Goal: Communication & Community: Answer question/provide support

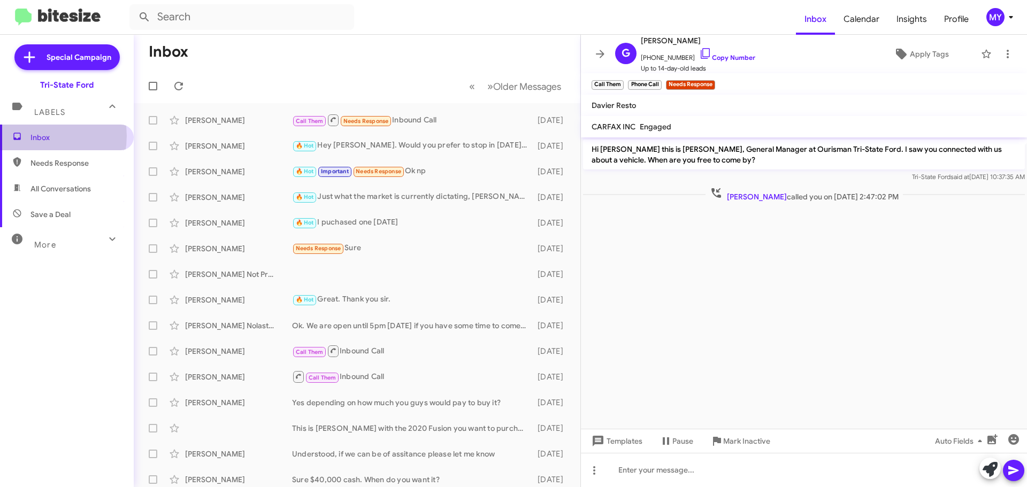
click at [34, 136] on span "Inbox" at bounding box center [75, 137] width 91 height 11
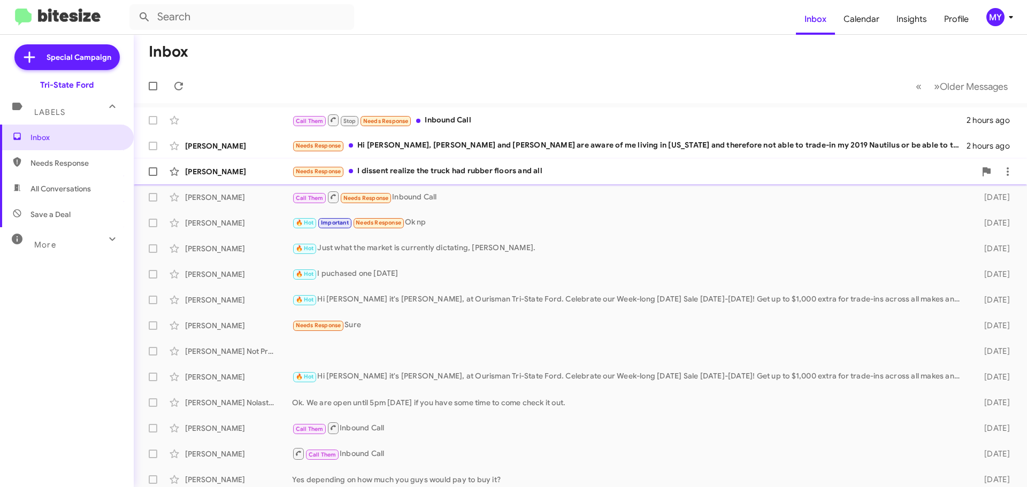
click at [467, 174] on div "Needs Response I dissent realize the truck had rubber floors and all" at bounding box center [633, 171] width 683 height 12
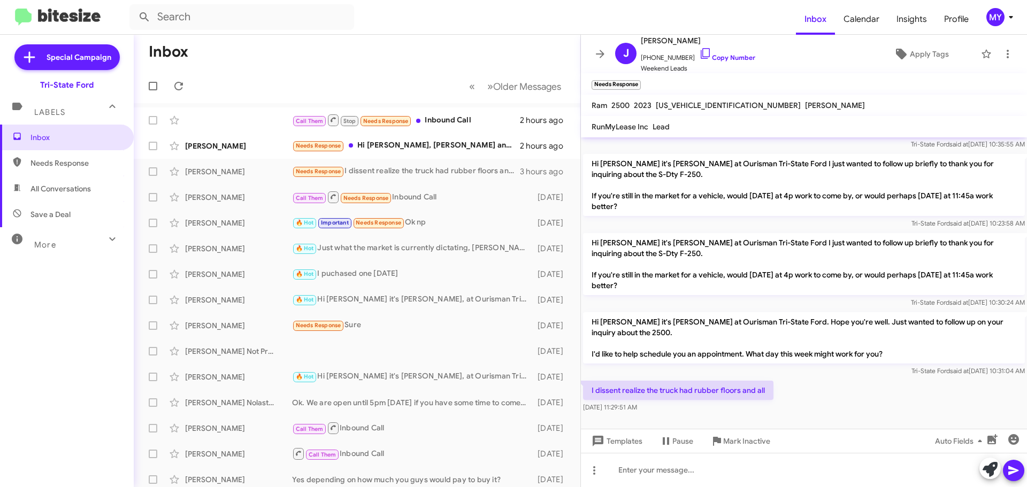
scroll to position [82, 0]
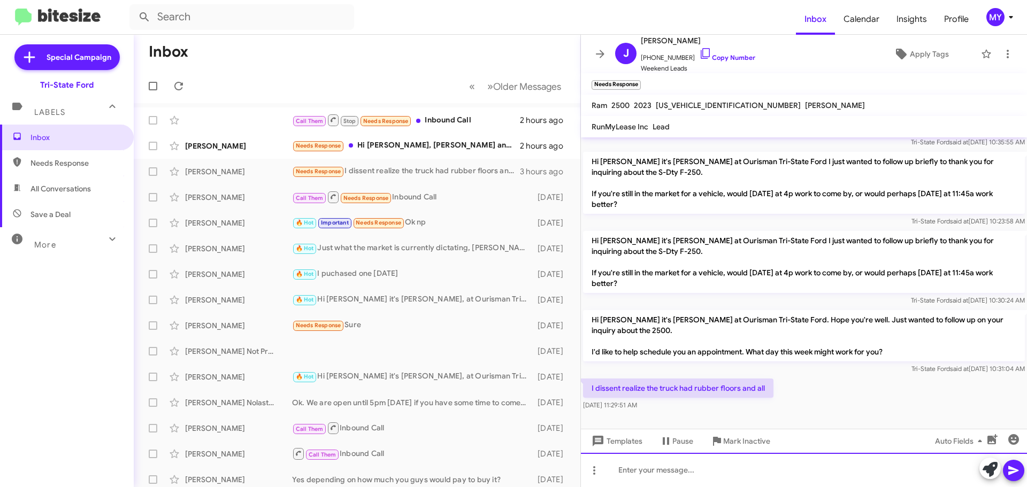
click at [658, 473] on div at bounding box center [804, 470] width 446 height 34
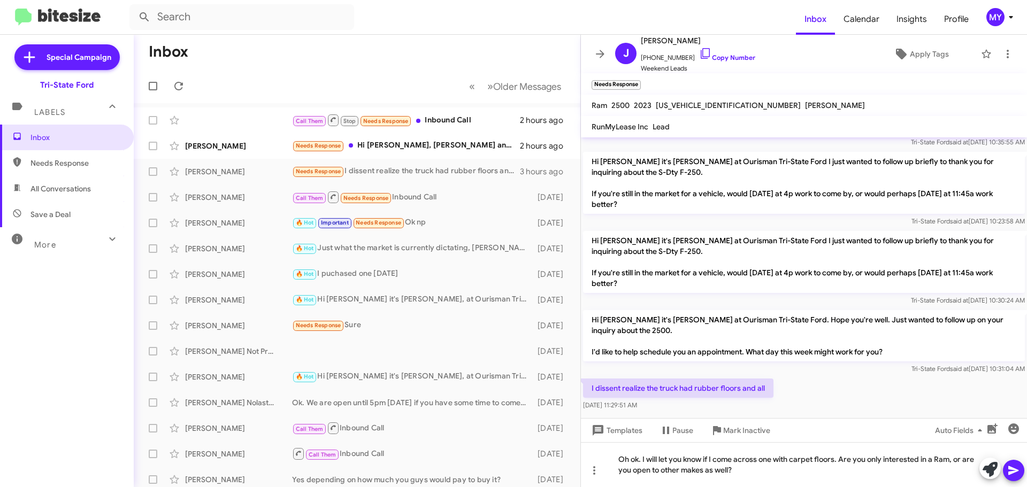
click at [1016, 472] on icon at bounding box center [1013, 470] width 13 height 13
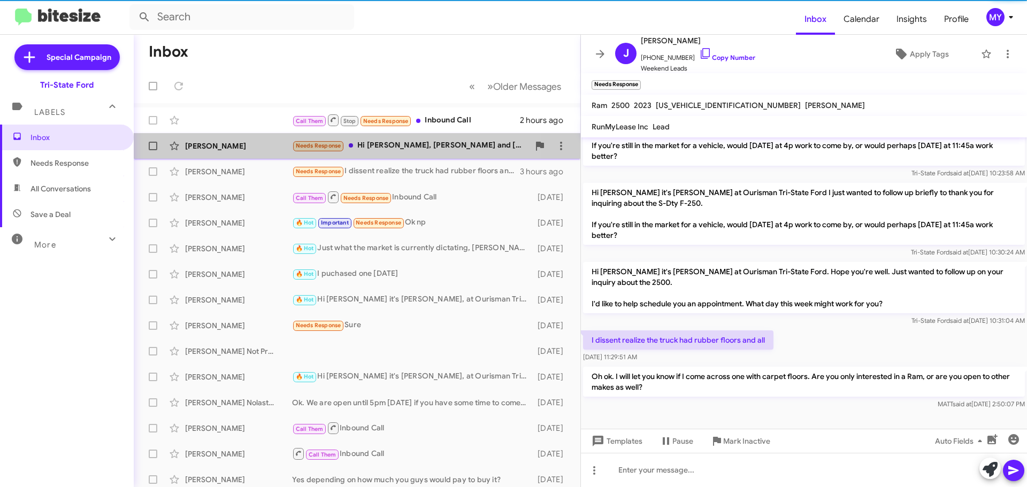
click at [394, 143] on div "Needs Response Hi [PERSON_NAME], [PERSON_NAME] and [PERSON_NAME] are aware of m…" at bounding box center [410, 146] width 237 height 12
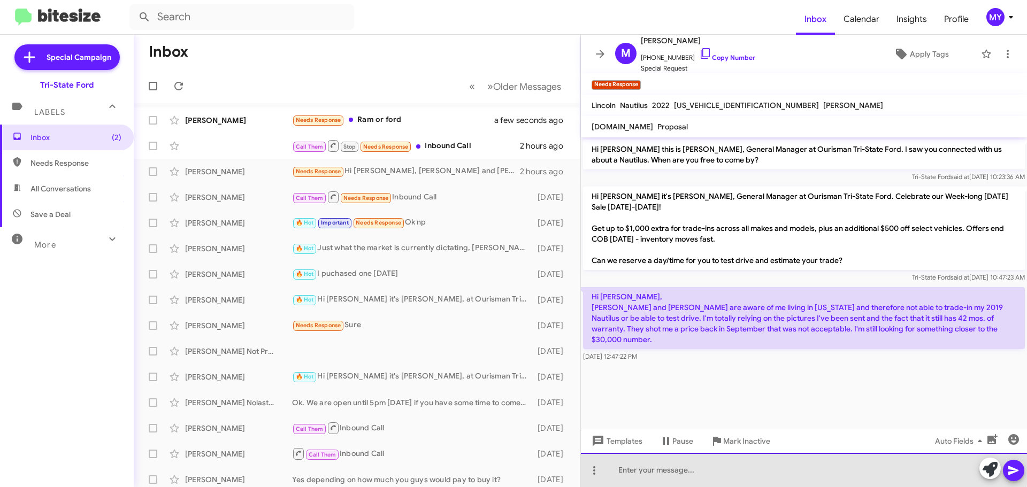
click at [696, 466] on div at bounding box center [804, 470] width 446 height 34
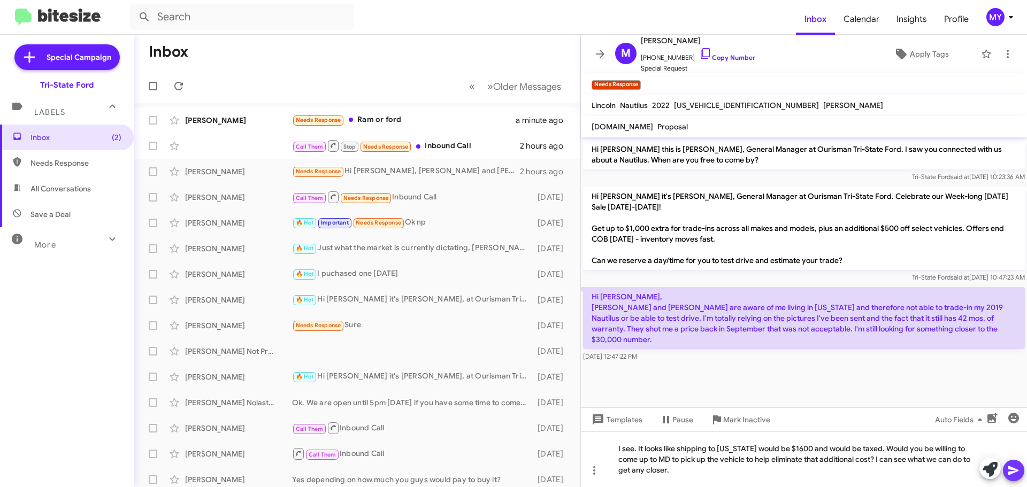
click at [1018, 472] on icon at bounding box center [1013, 470] width 13 height 13
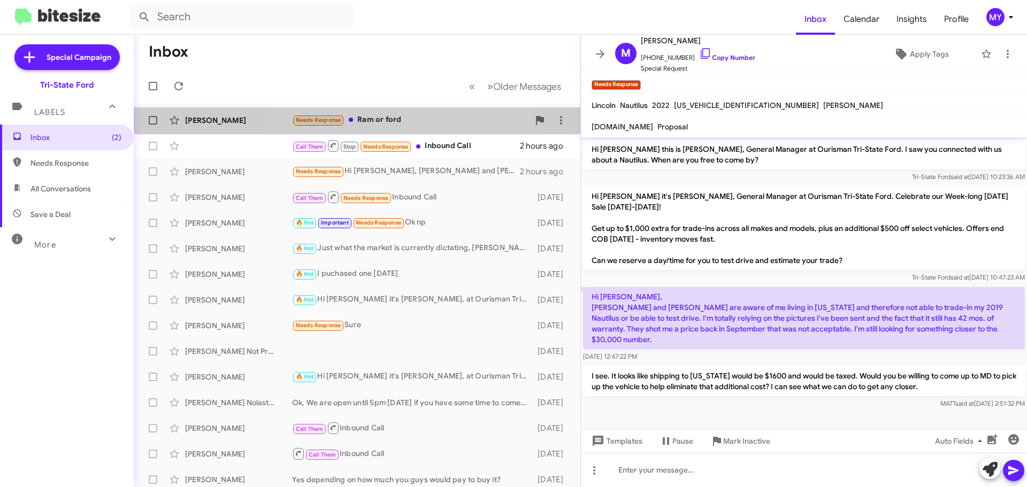
click at [377, 116] on div "Needs Response Ram or ford" at bounding box center [410, 120] width 237 height 12
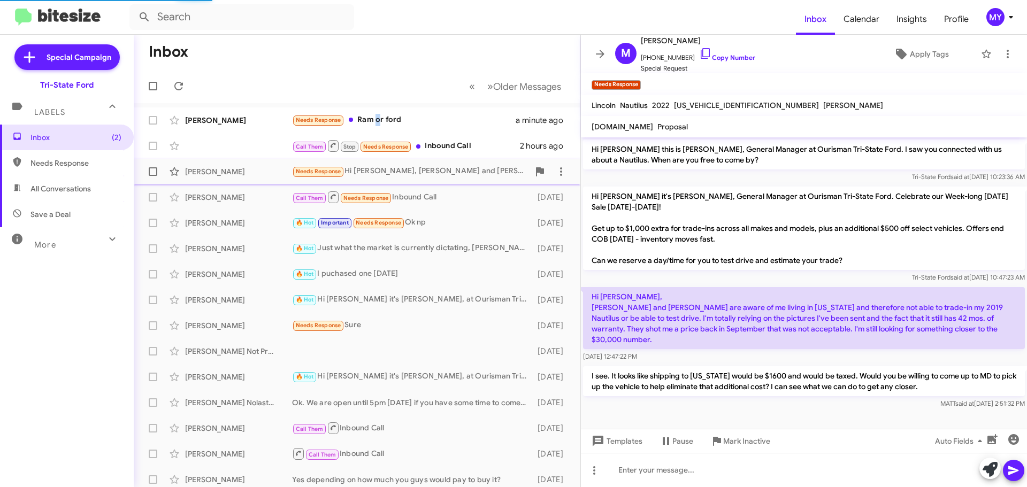
scroll to position [171, 0]
